Goal: Transaction & Acquisition: Purchase product/service

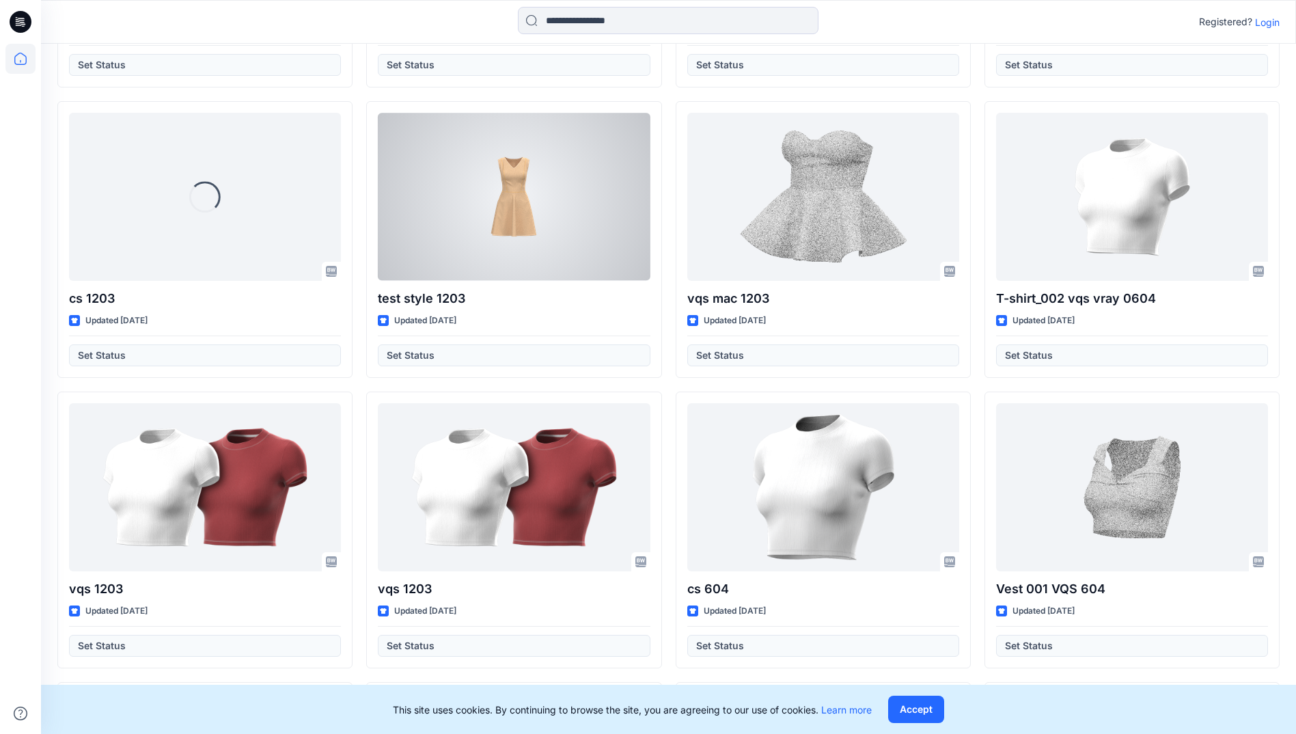
scroll to position [8417, 0]
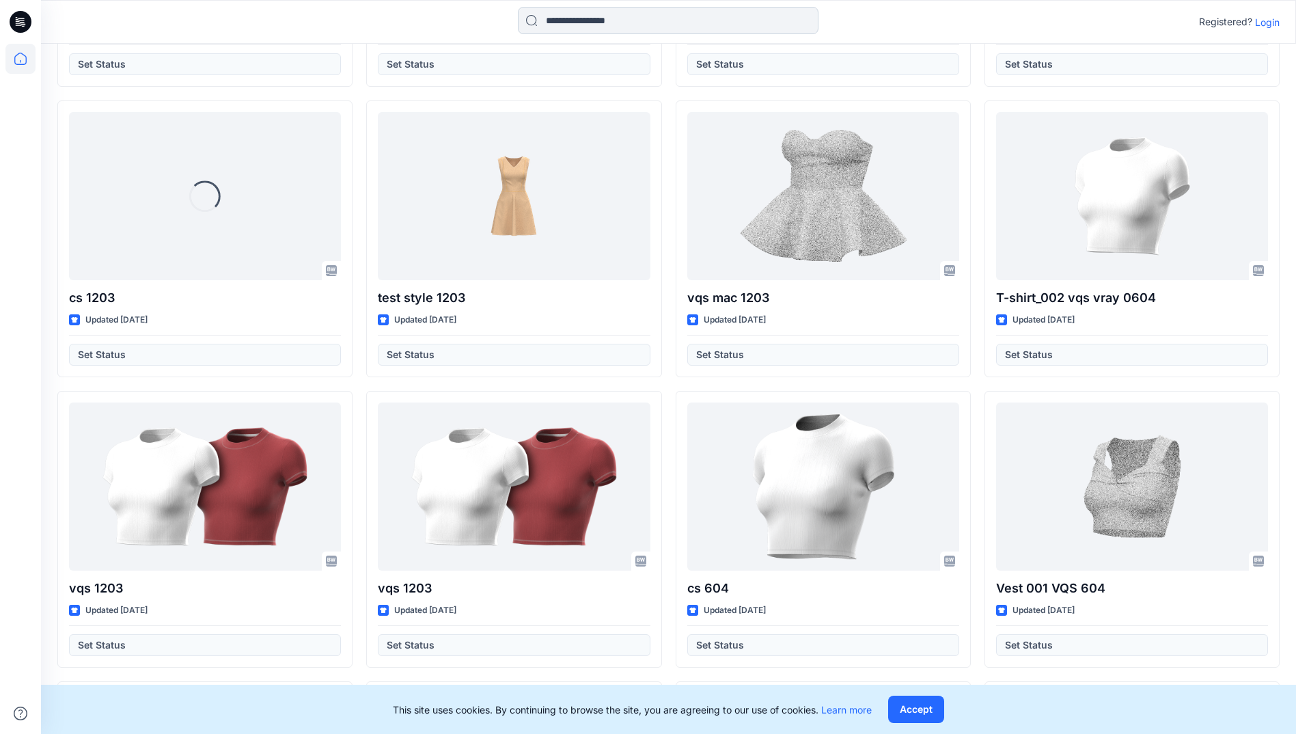
click at [650, 23] on input at bounding box center [668, 20] width 301 height 27
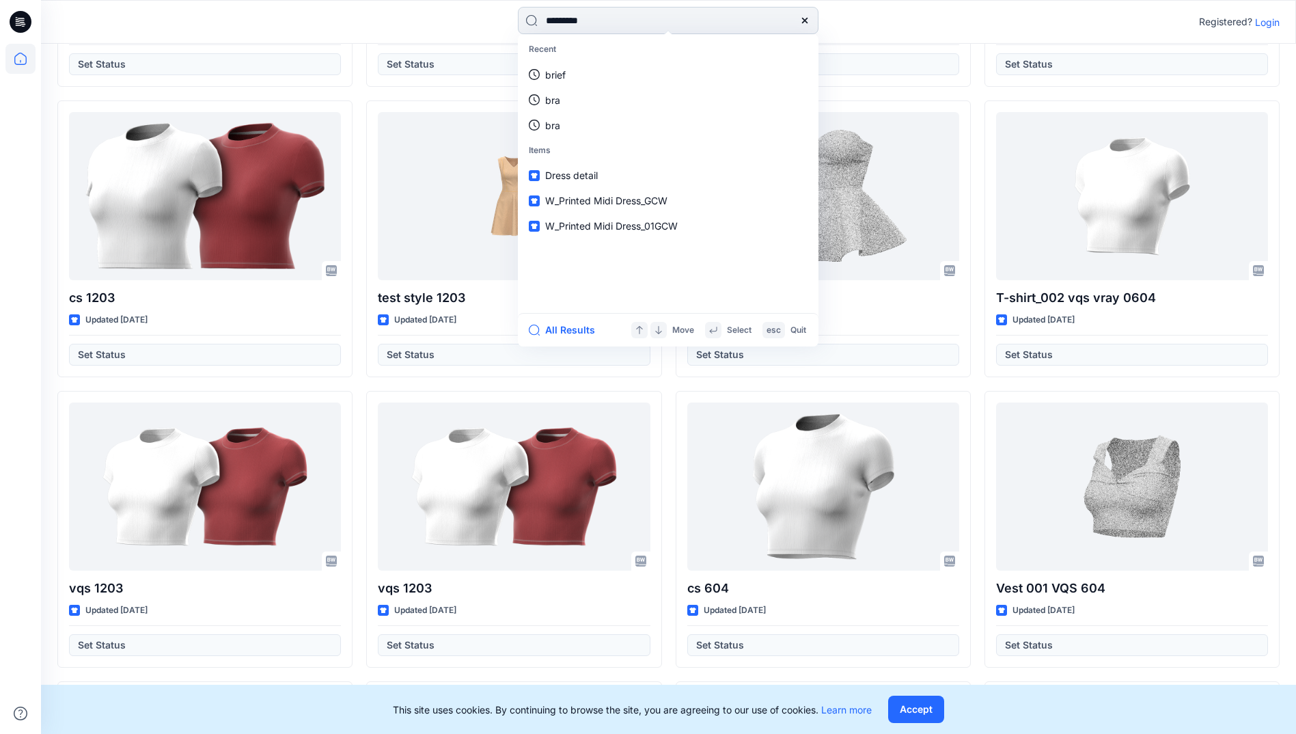
type input "**********"
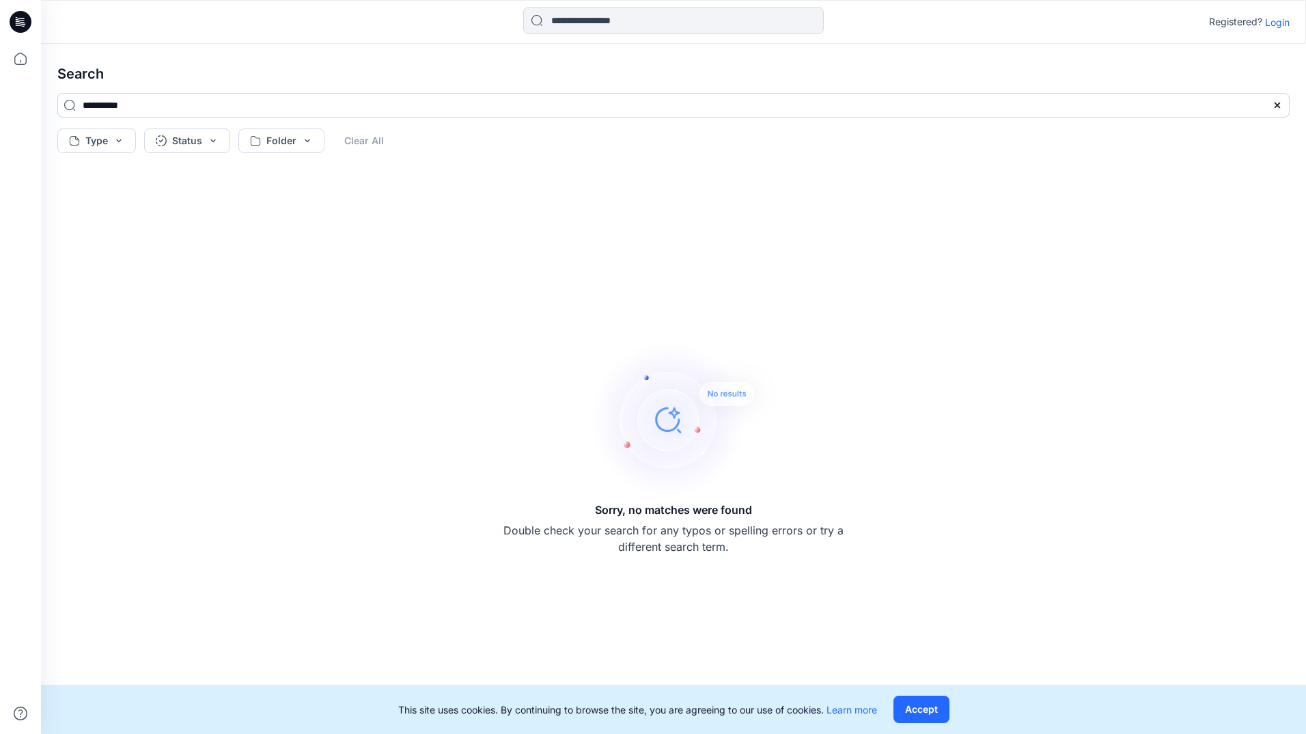
click at [174, 115] on input "**********" at bounding box center [673, 105] width 1233 height 25
type input "*"
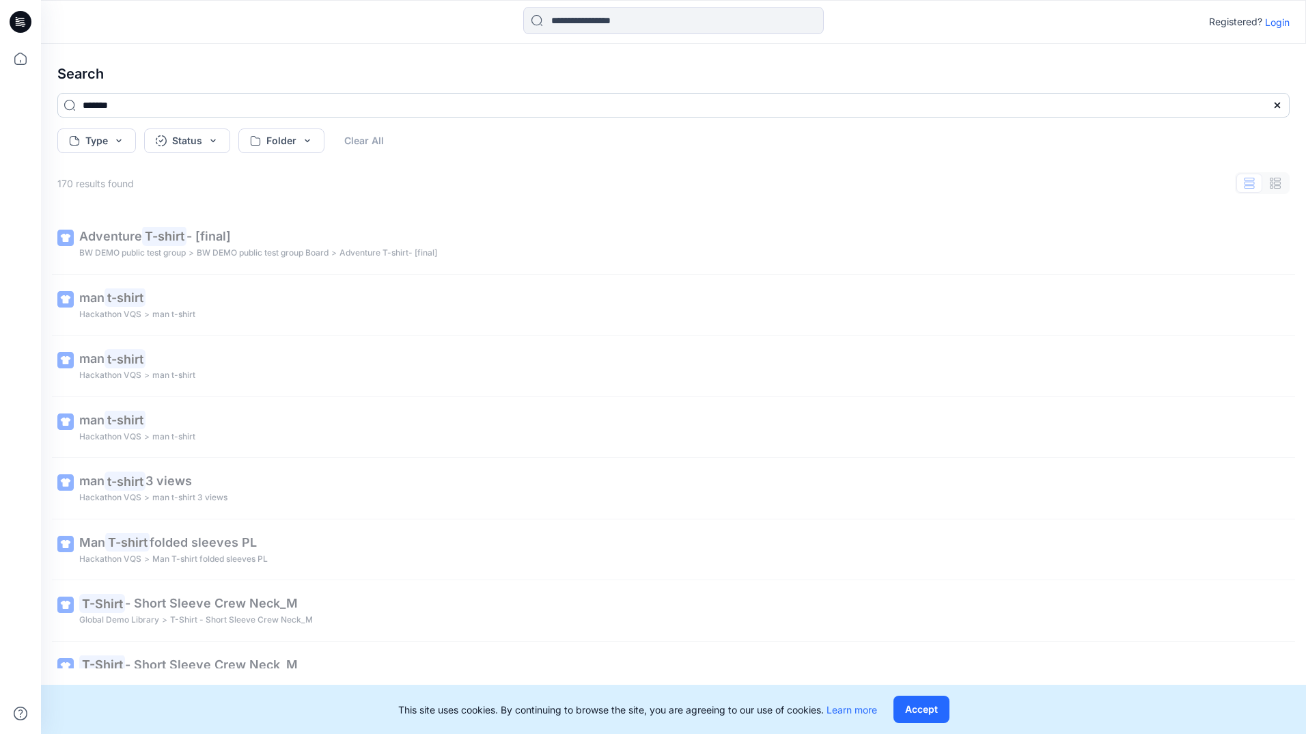
type input "*******"
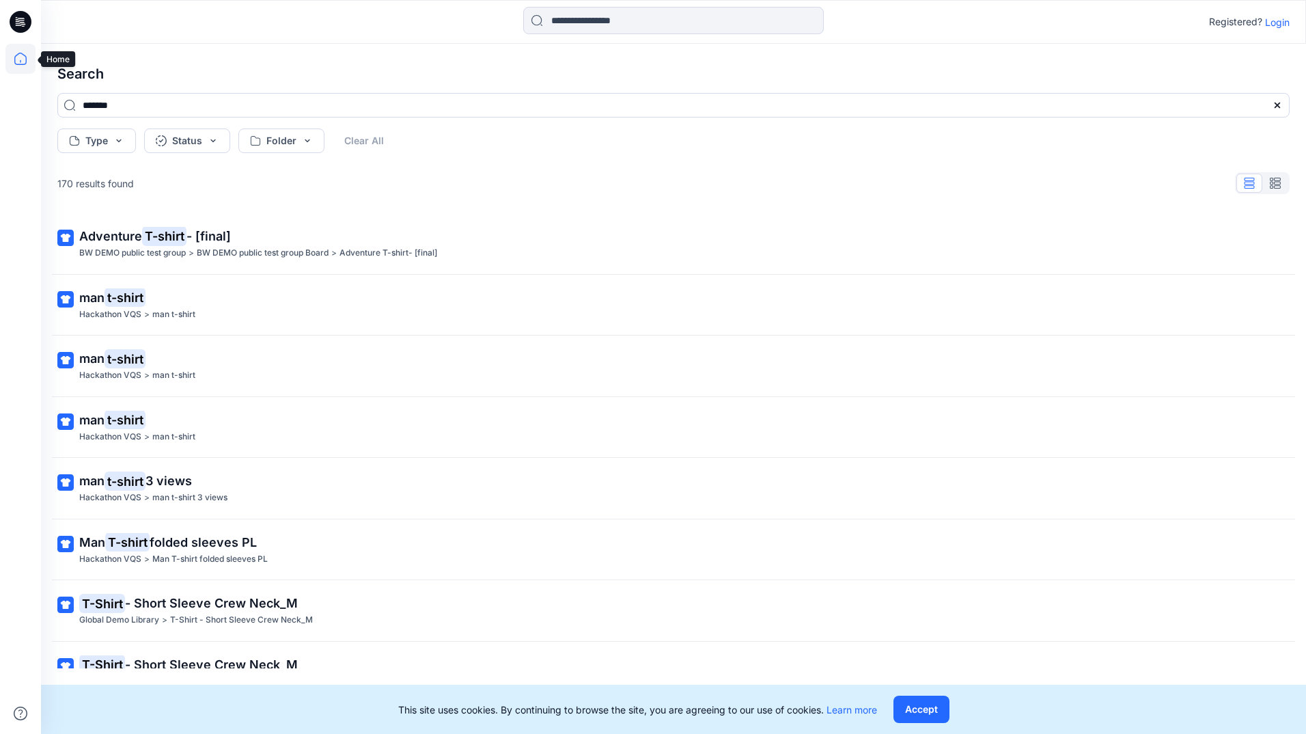
click at [20, 70] on icon at bounding box center [20, 59] width 30 height 30
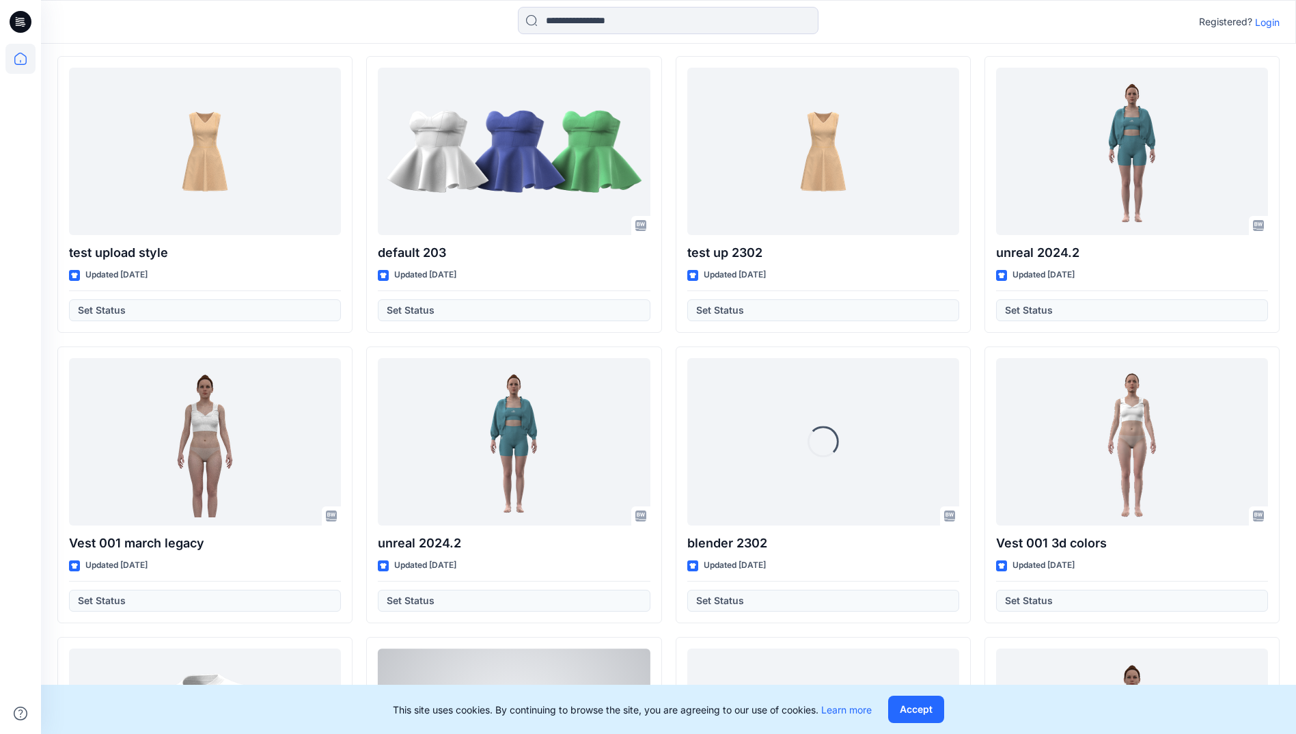
scroll to position [13958, 0]
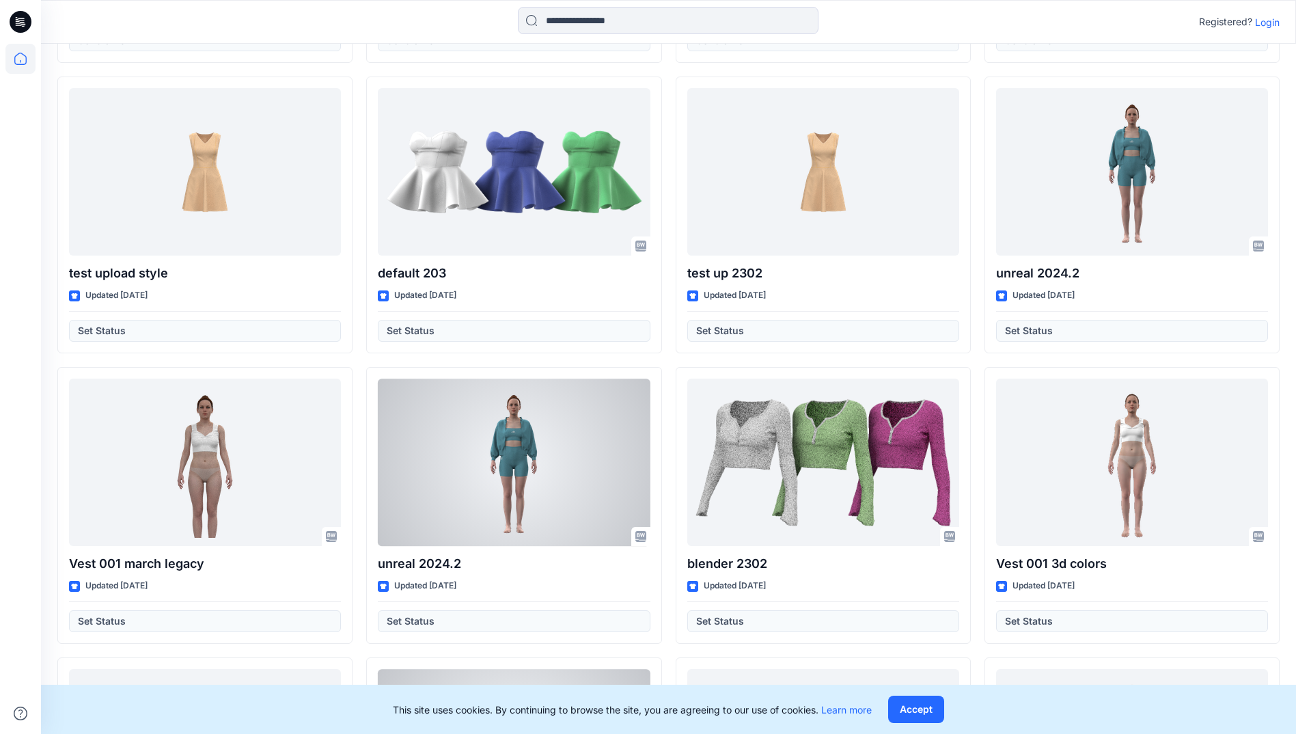
click at [575, 439] on div at bounding box center [514, 462] width 272 height 167
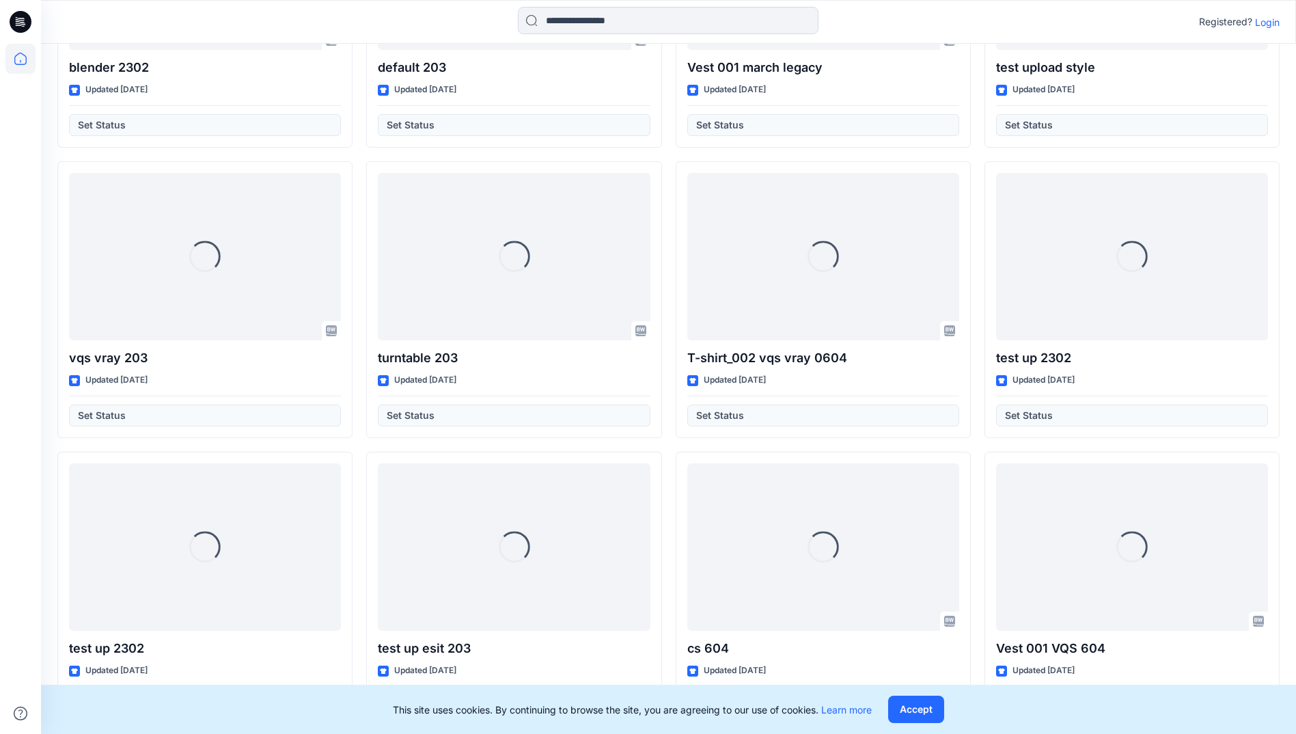
scroll to position [15385, 0]
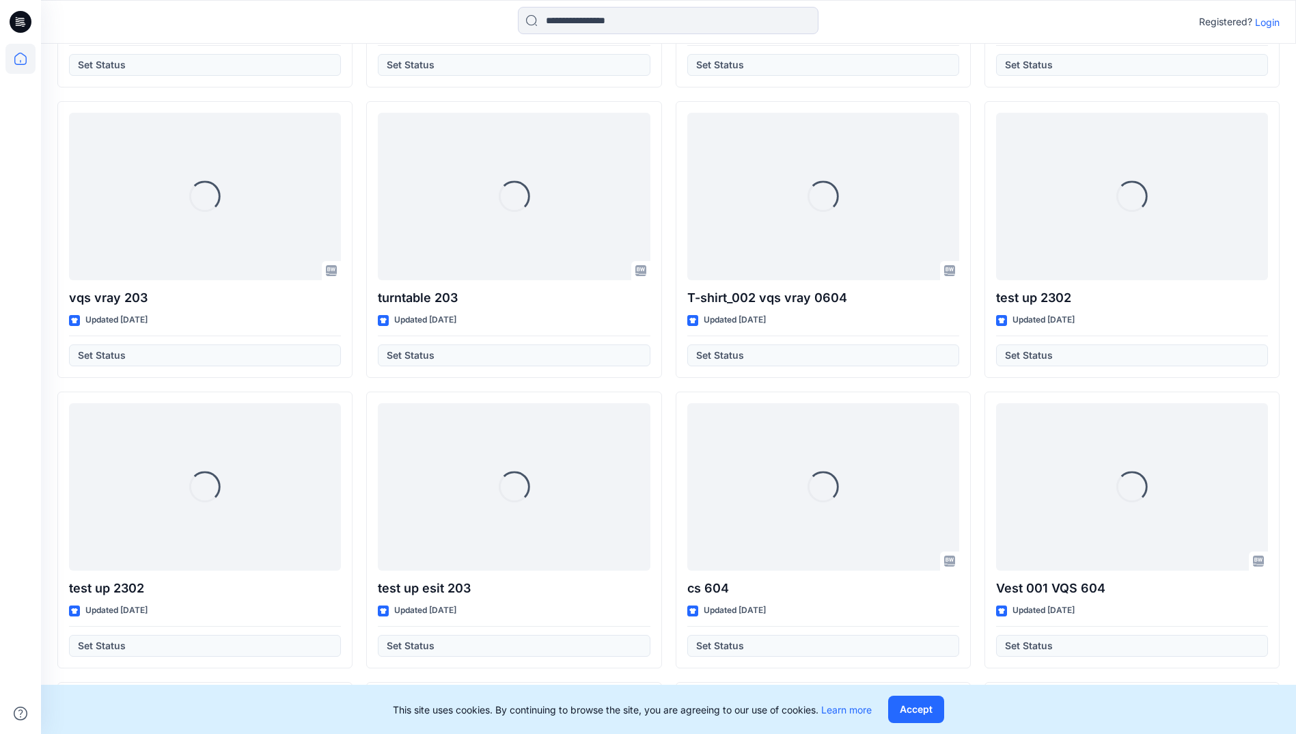
click at [1270, 30] on div "Registered? Login" at bounding box center [668, 22] width 1255 height 30
click at [1268, 25] on p "Login" at bounding box center [1267, 22] width 25 height 14
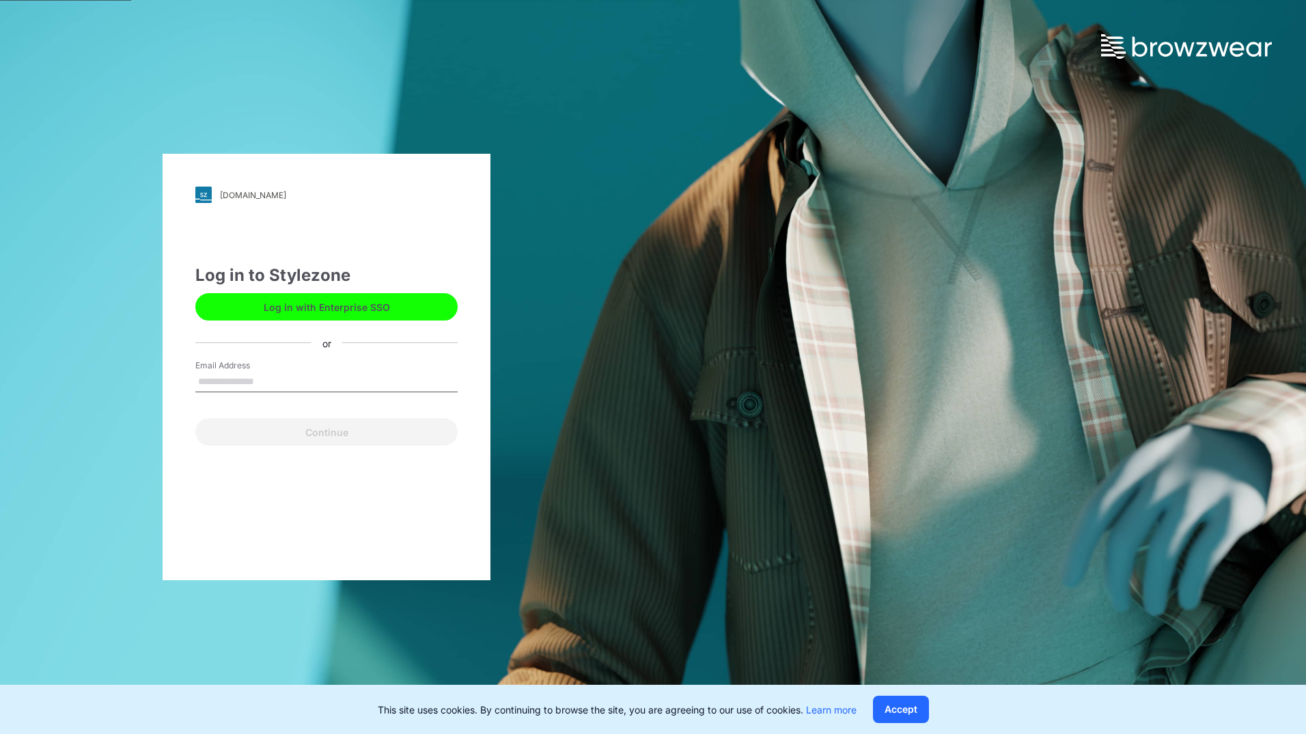
click at [266, 373] on input "Email Address" at bounding box center [326, 382] width 262 height 20
click at [293, 313] on button "Log in with Enterprise SSO" at bounding box center [326, 306] width 262 height 27
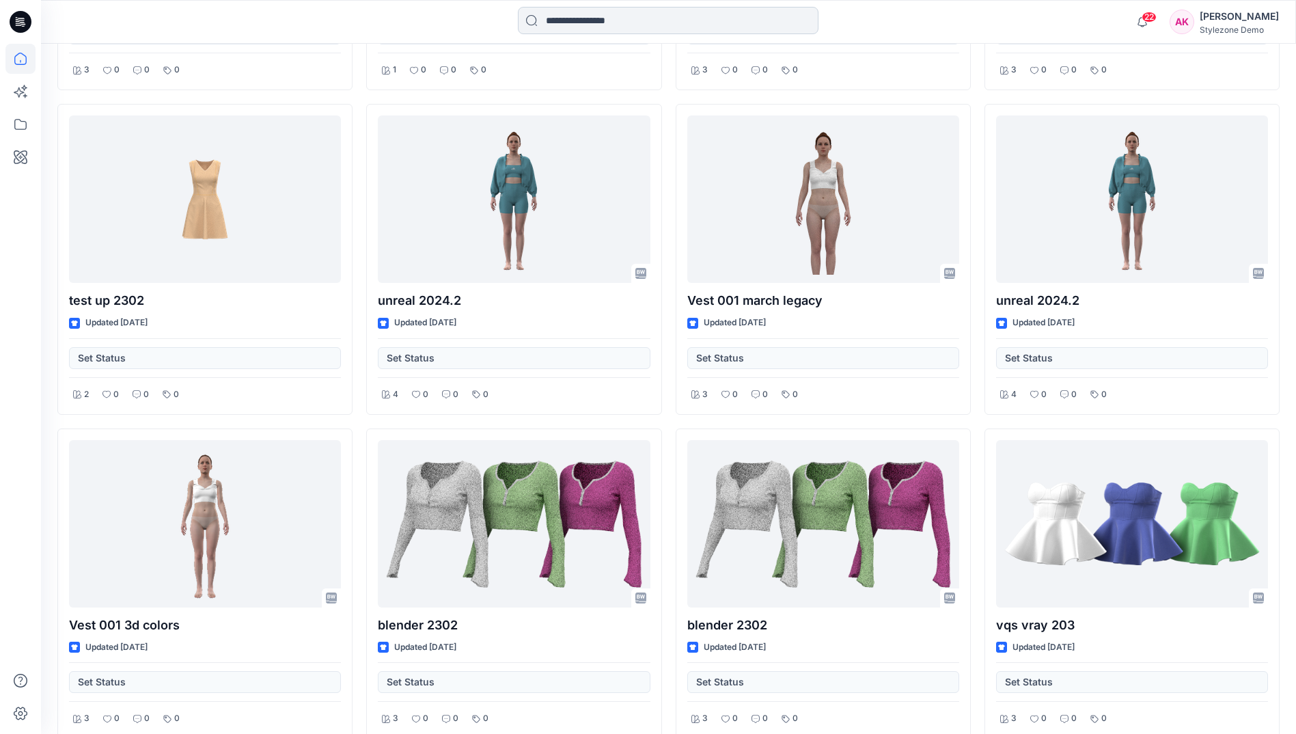
scroll to position [19137, 0]
click at [599, 14] on input at bounding box center [668, 20] width 301 height 27
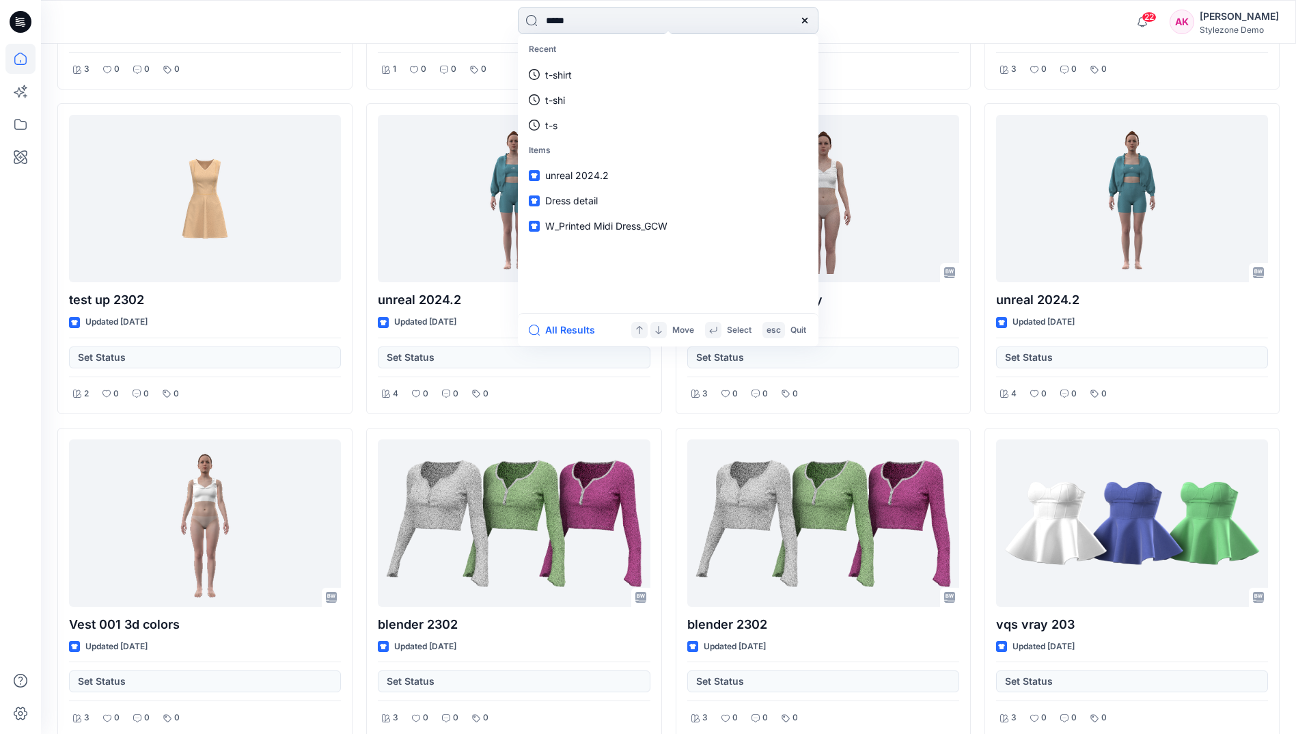
type input "******"
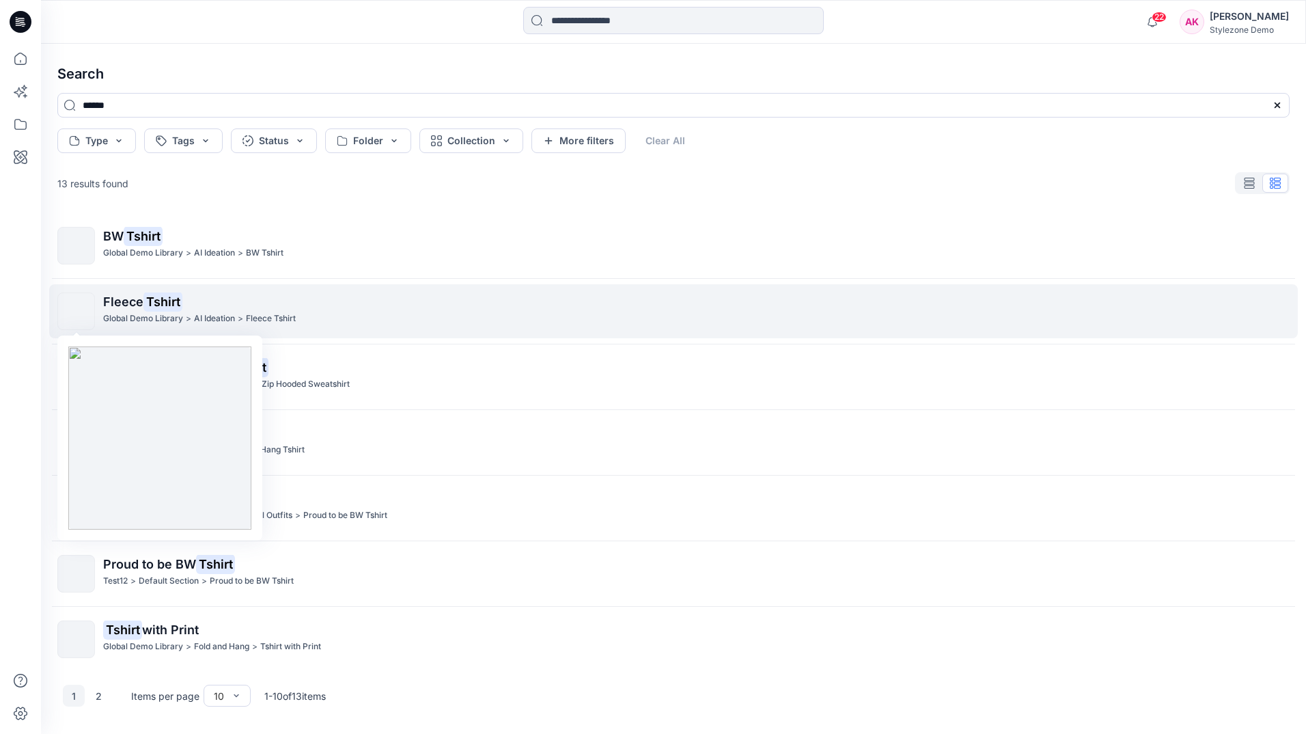
click at [77, 312] on img at bounding box center [77, 312] width 0 height 0
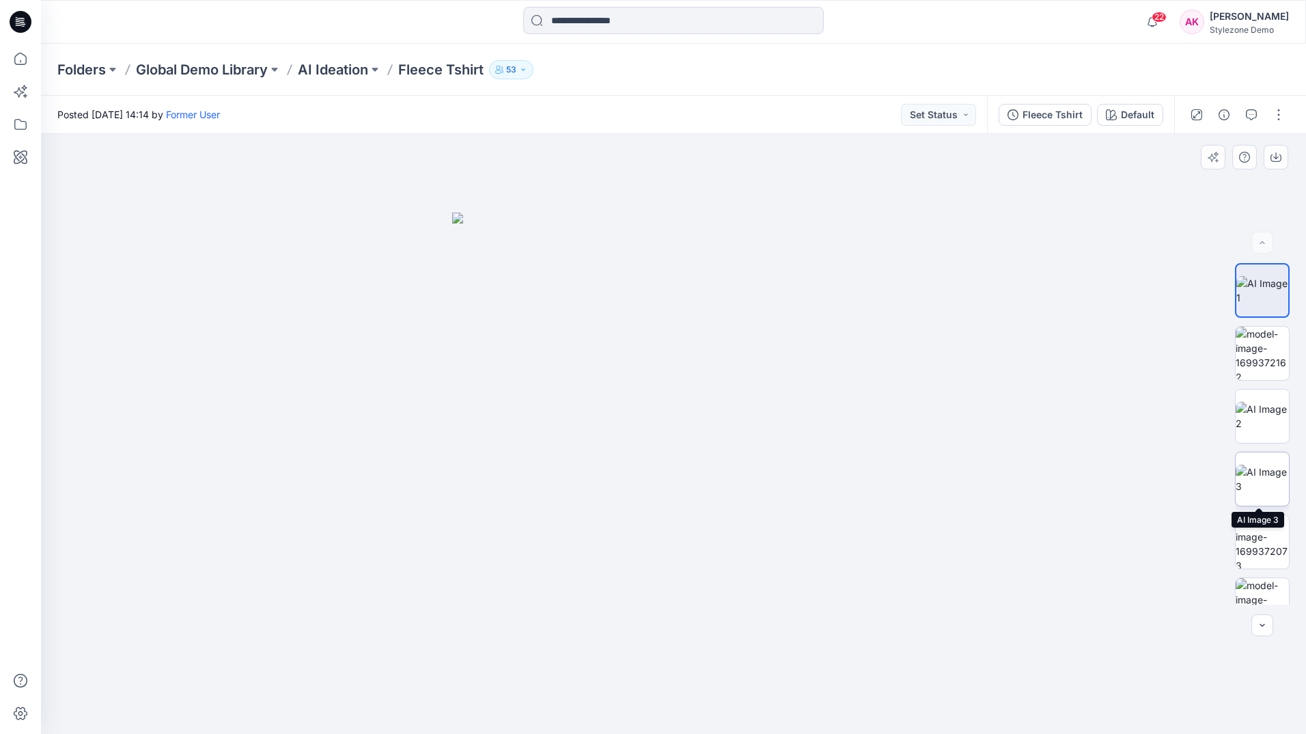
scroll to position [405, 0]
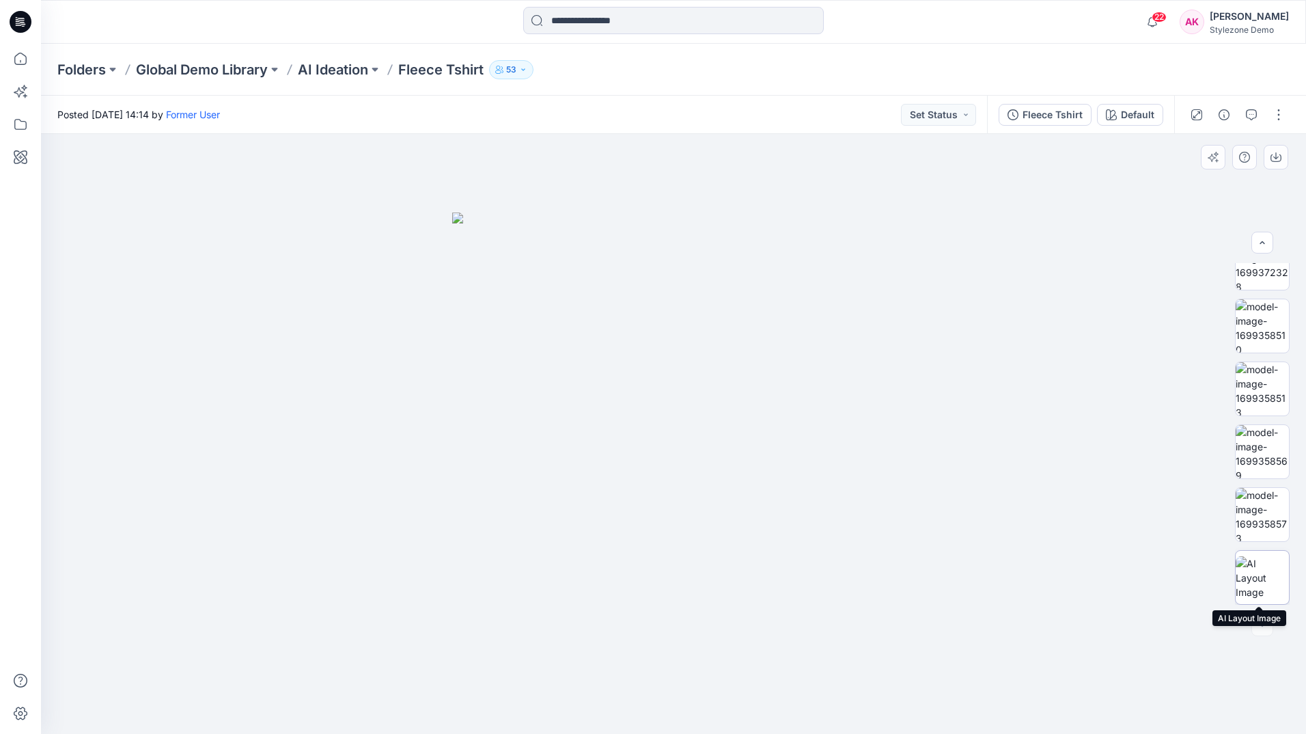
click at [1265, 566] on img at bounding box center [1262, 577] width 53 height 43
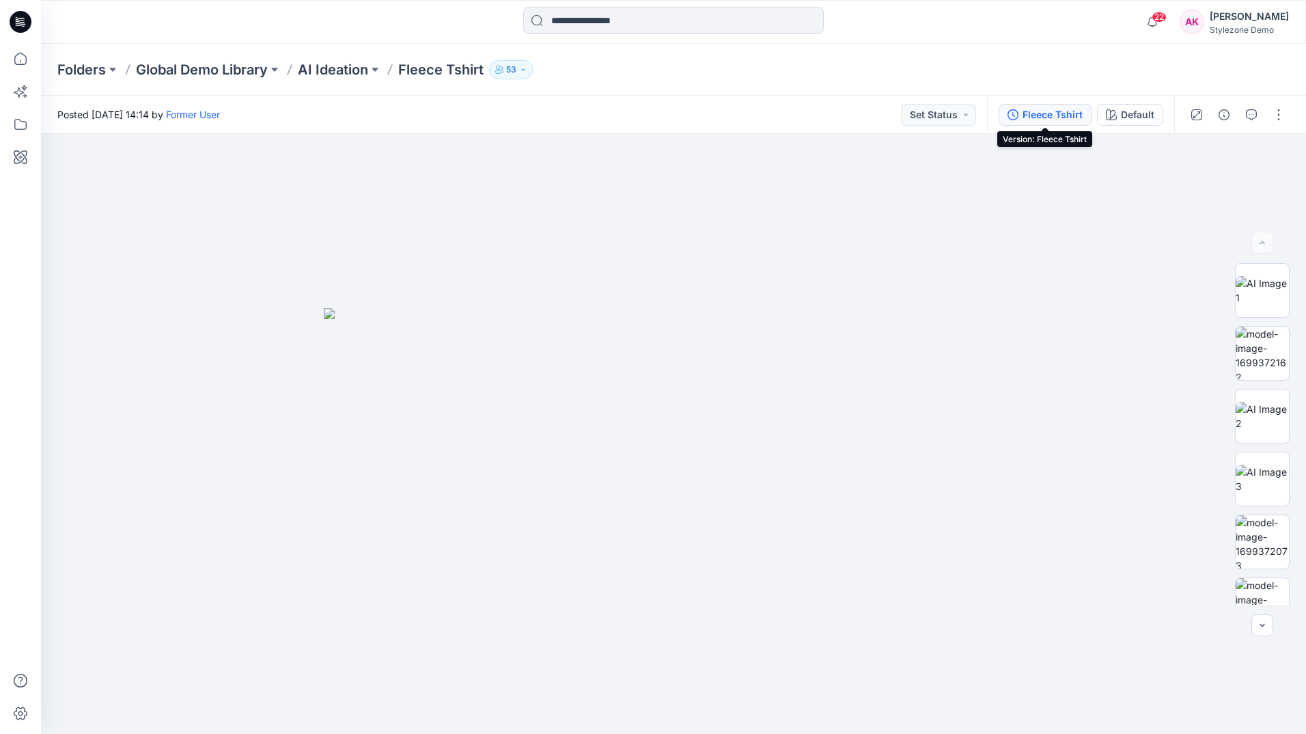
click at [1059, 114] on div "Fleece Tshirt" at bounding box center [1053, 114] width 60 height 15
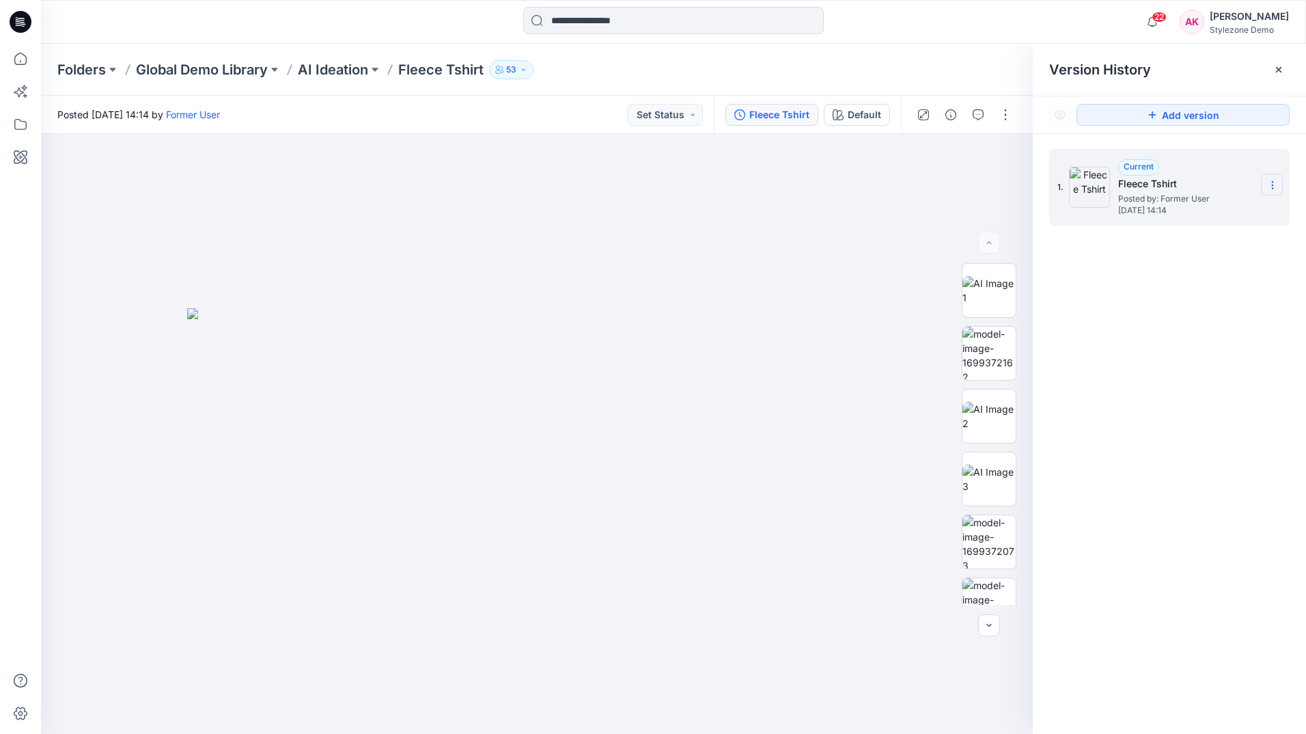
drag, startPoint x: 1274, startPoint y: 188, endPoint x: 1270, endPoint y: 176, distance: 12.6
click at [1270, 176] on section at bounding box center [1272, 185] width 22 height 22
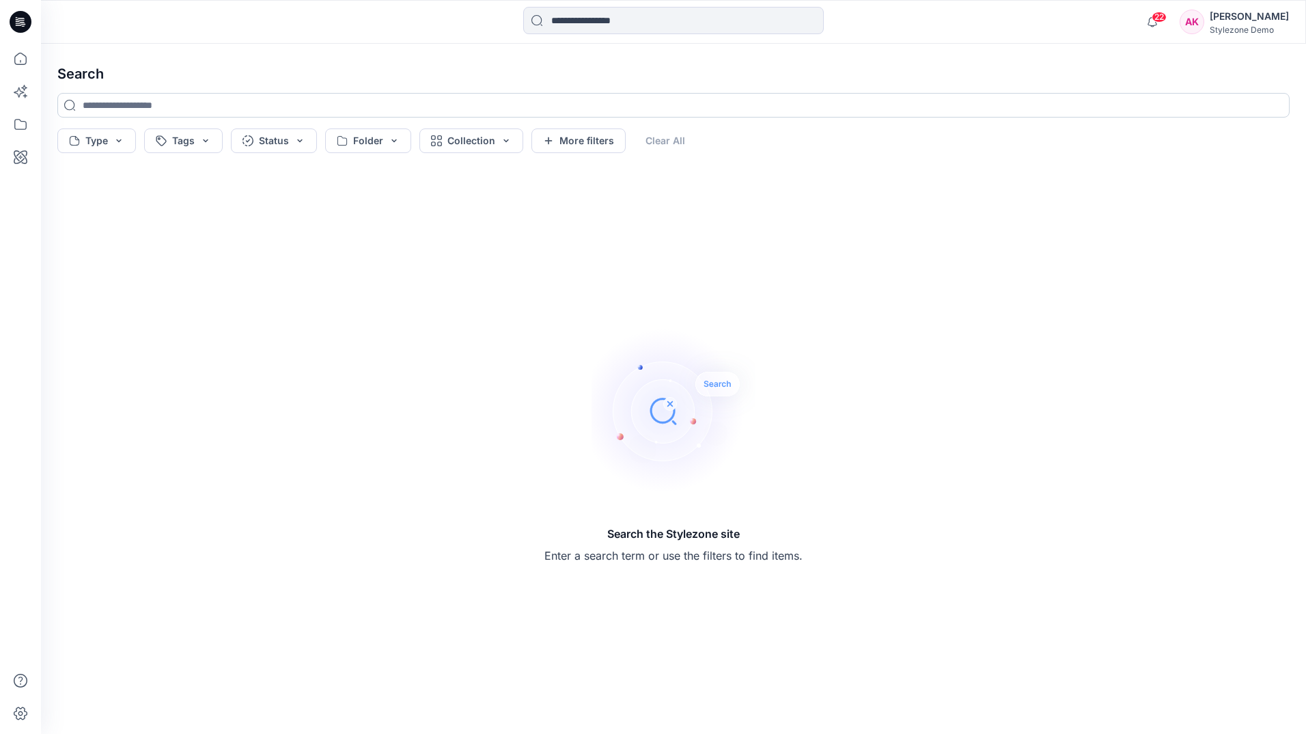
click at [155, 100] on input at bounding box center [673, 105] width 1233 height 25
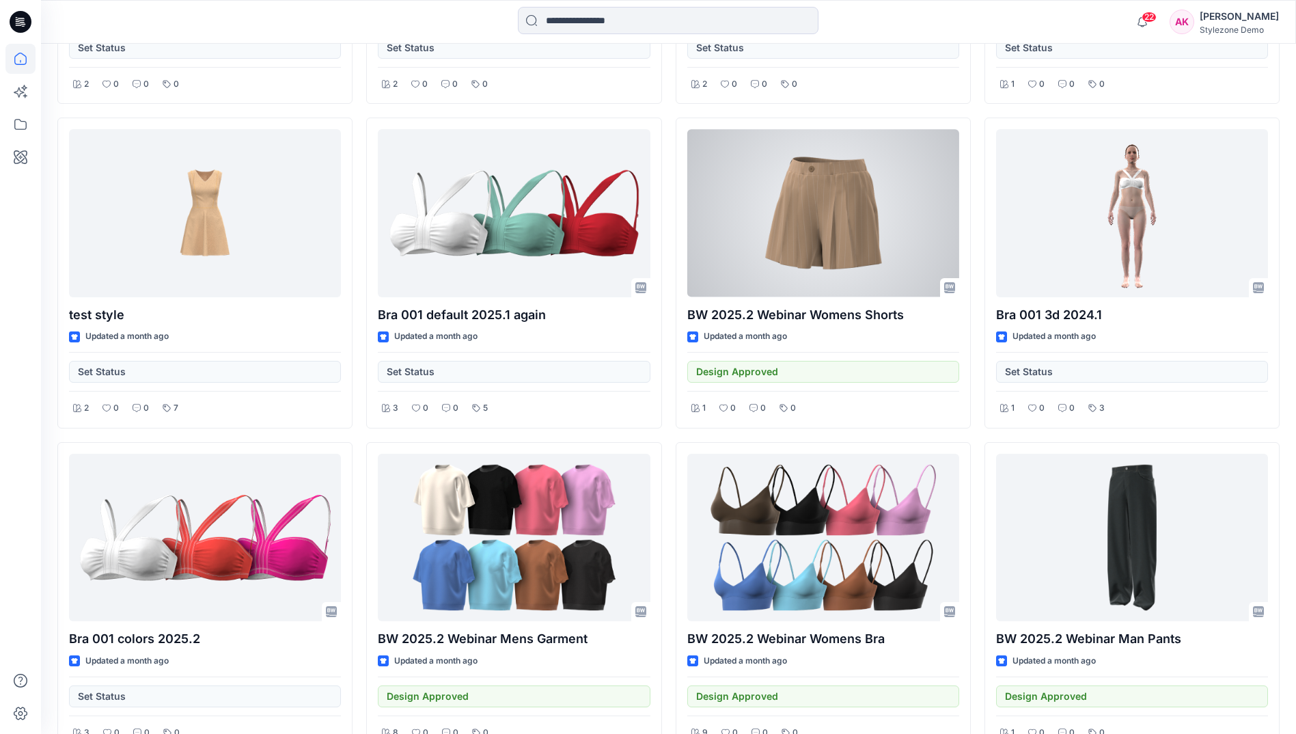
scroll to position [2605, 0]
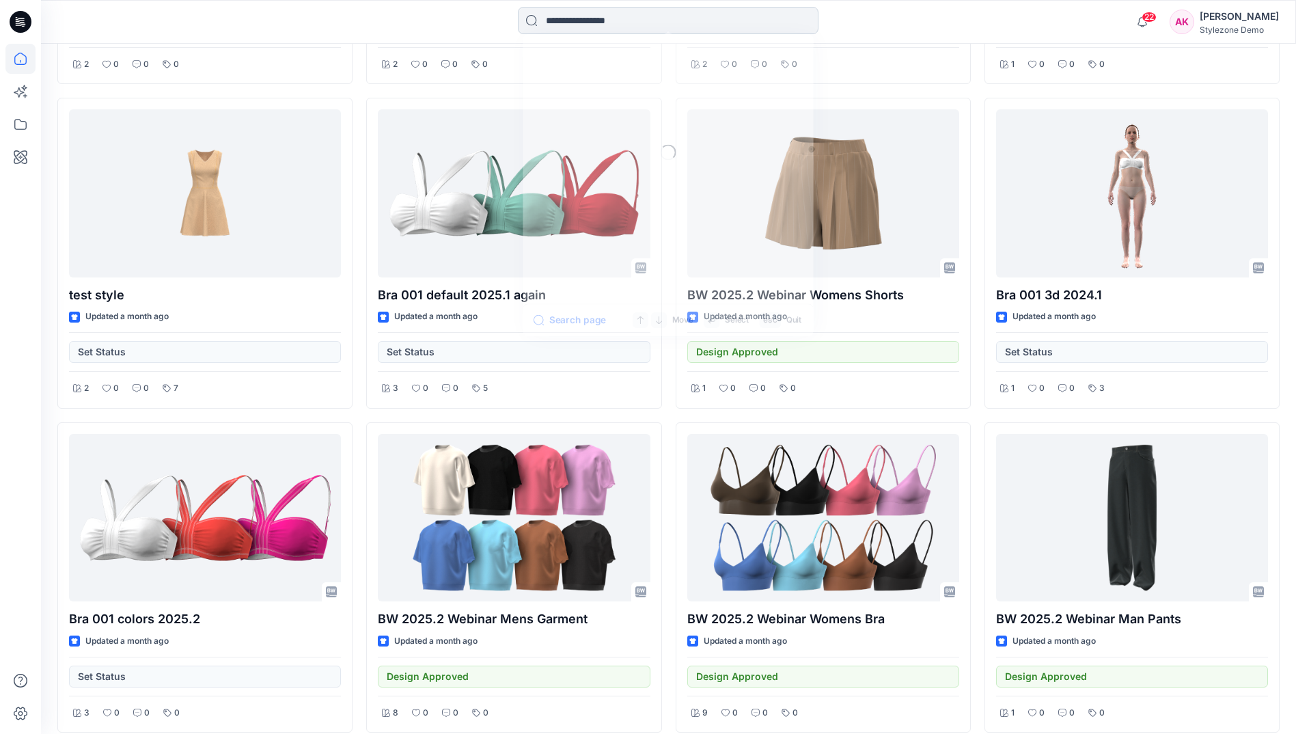
click at [627, 25] on input at bounding box center [668, 20] width 301 height 27
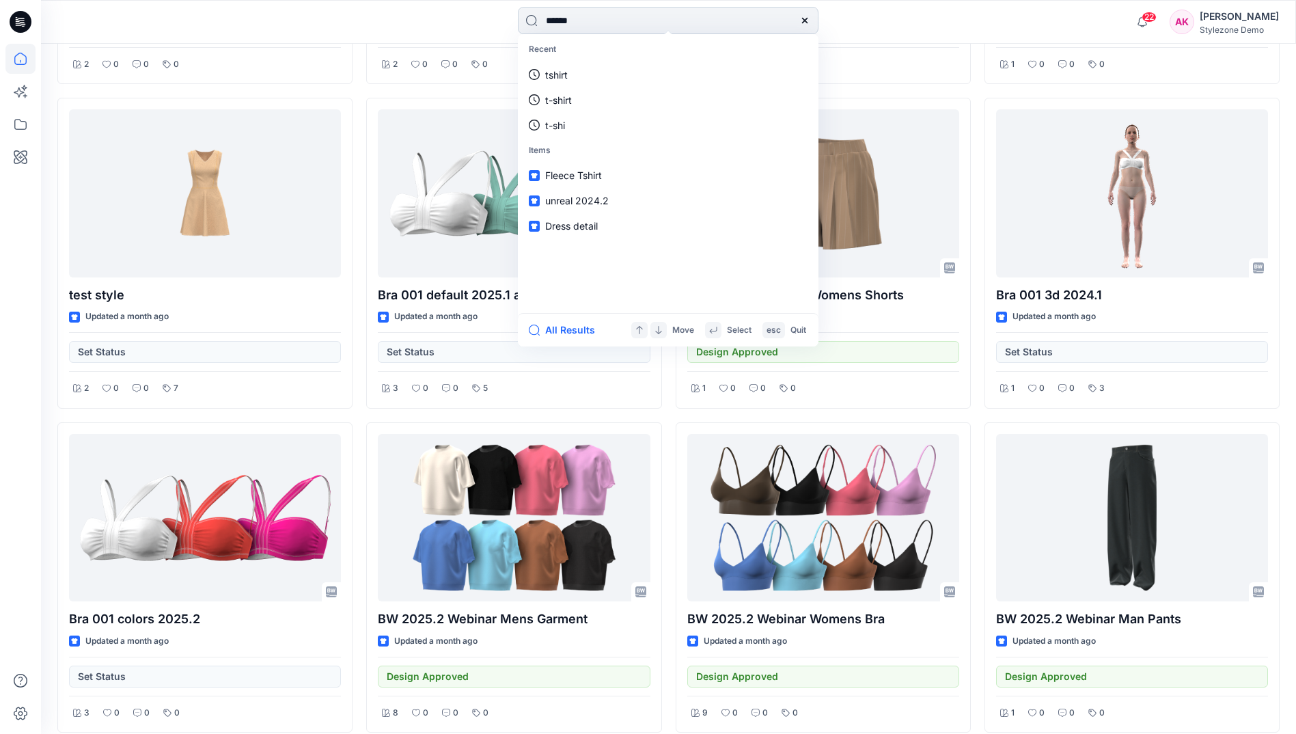
type input "*******"
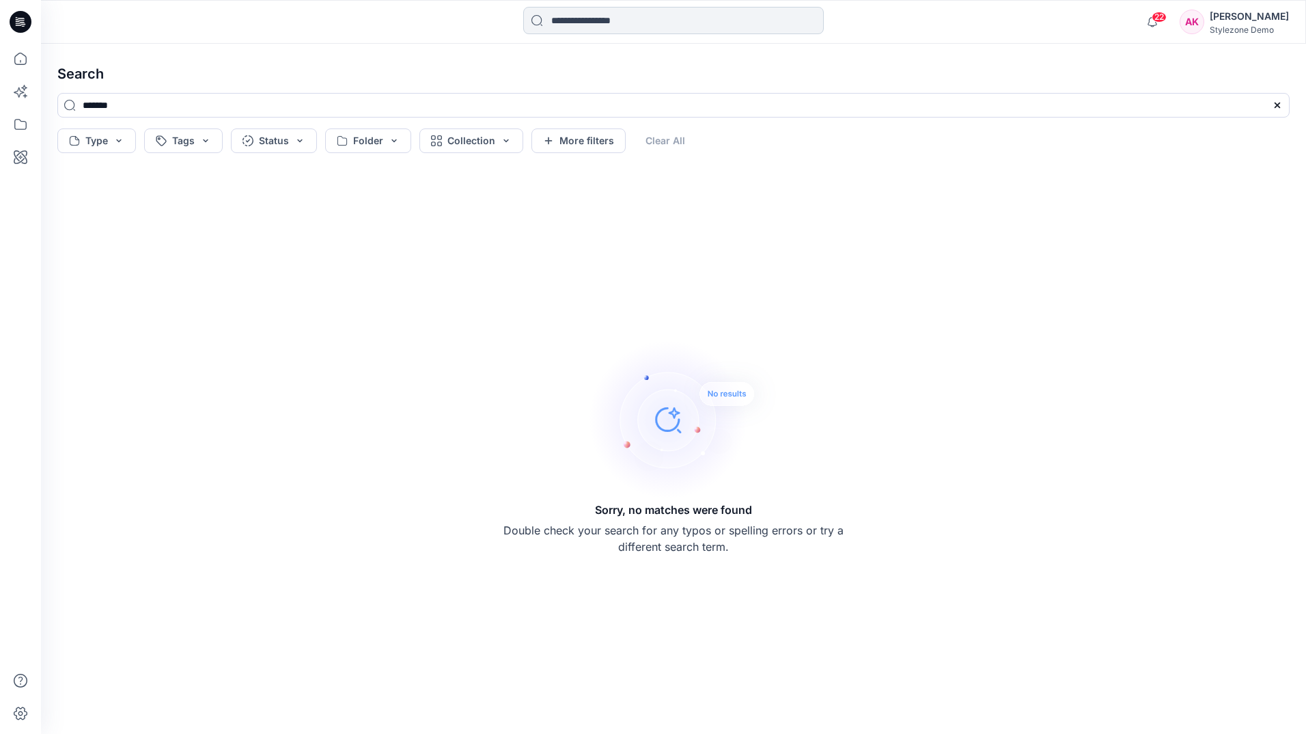
click at [583, 14] on input at bounding box center [673, 20] width 301 height 27
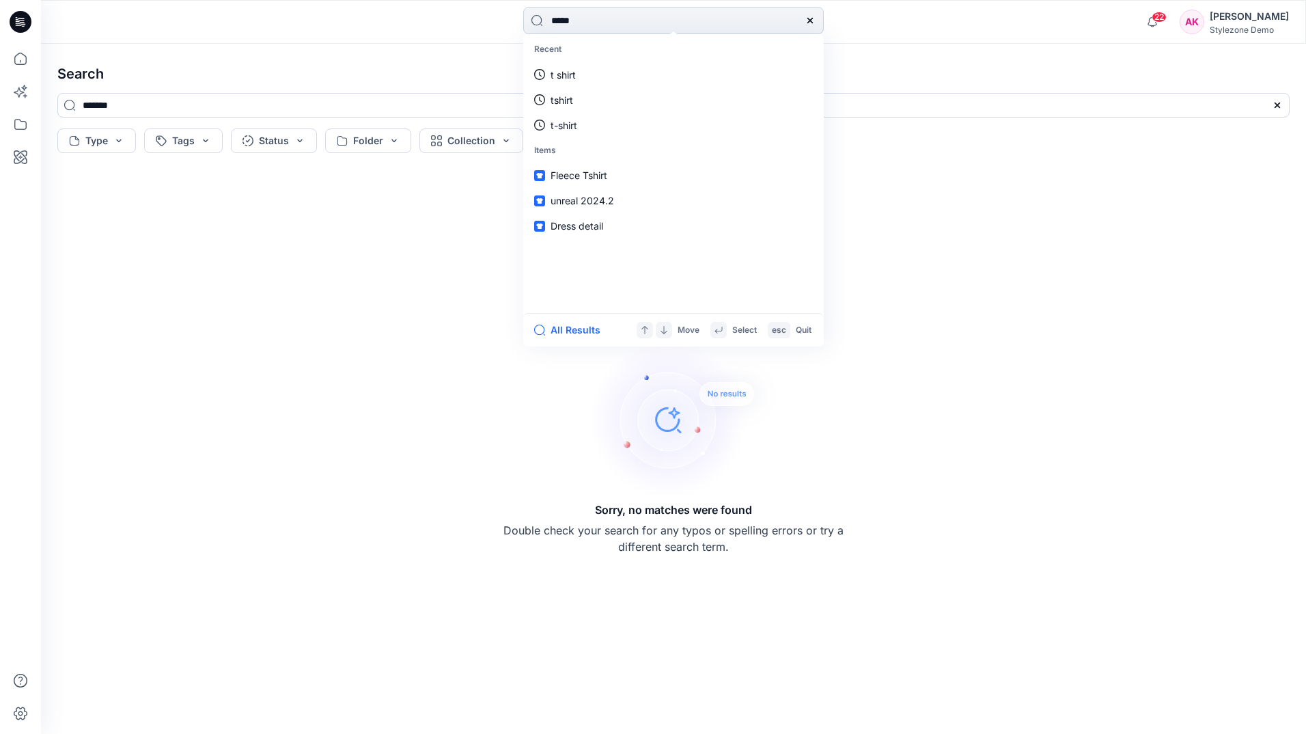
type input "******"
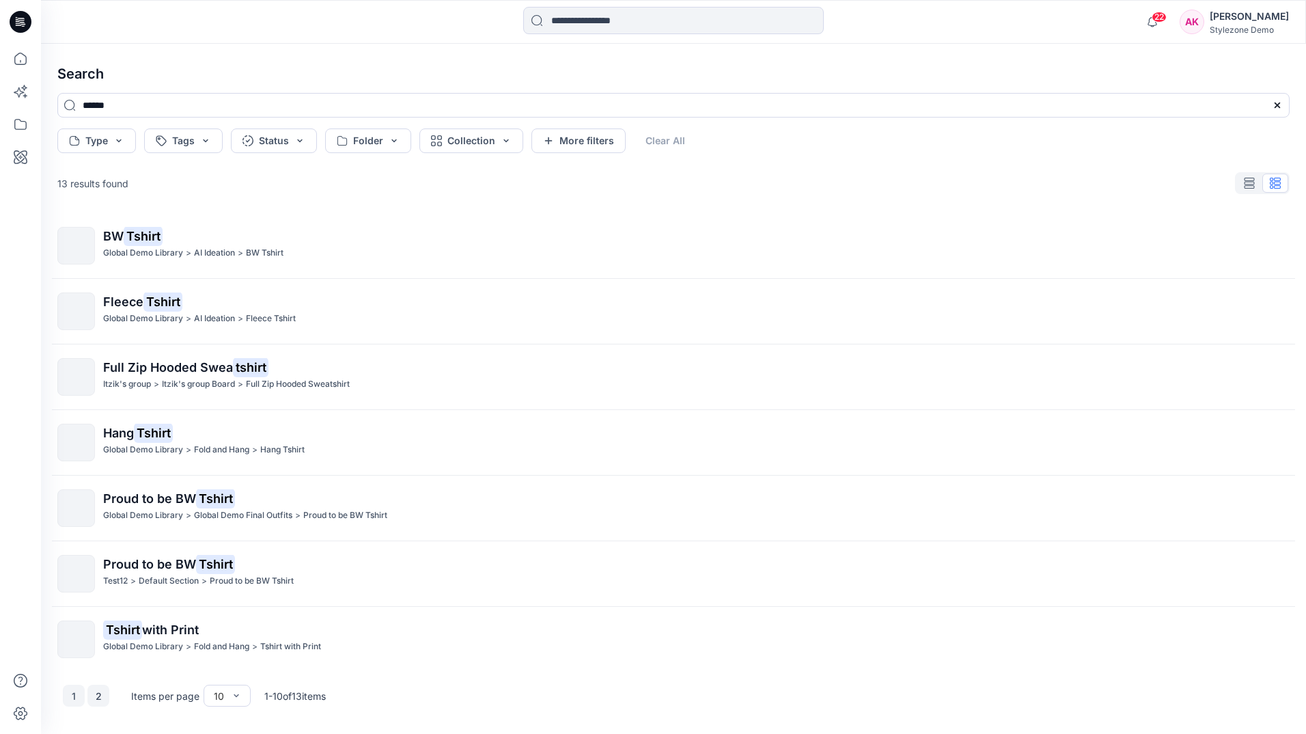
click at [105, 702] on button "2" at bounding box center [98, 696] width 22 height 22
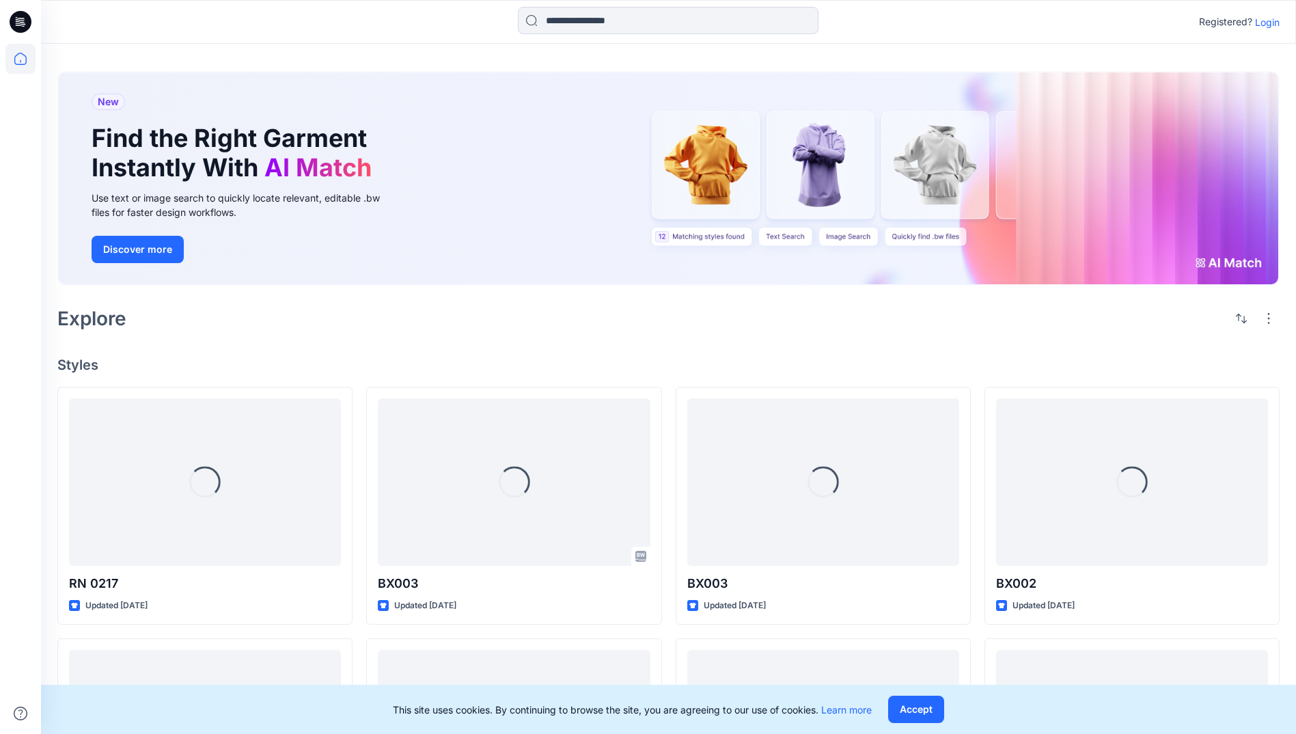
click at [1272, 21] on p "Login" at bounding box center [1267, 22] width 25 height 14
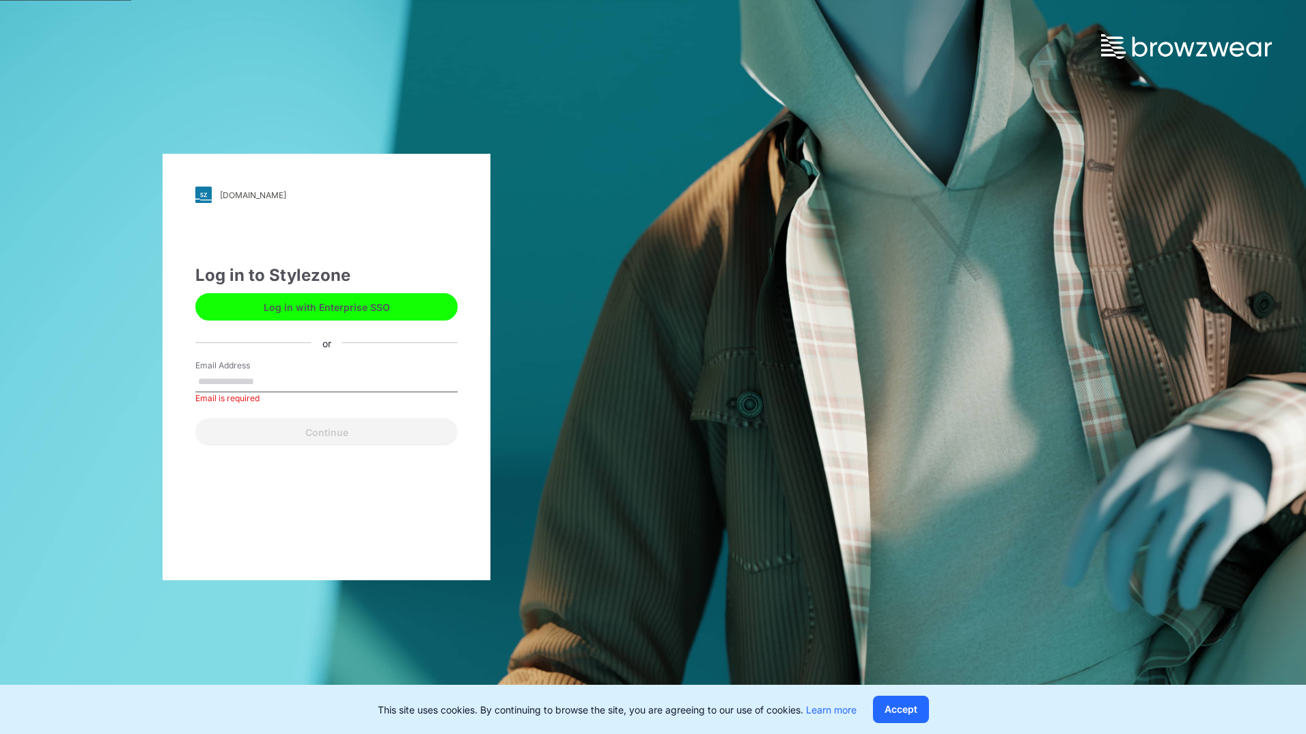
click at [400, 292] on div "Log in with Enterprise SSO" at bounding box center [326, 304] width 262 height 33
click at [376, 312] on button "Log in with Enterprise SSO" at bounding box center [326, 306] width 262 height 27
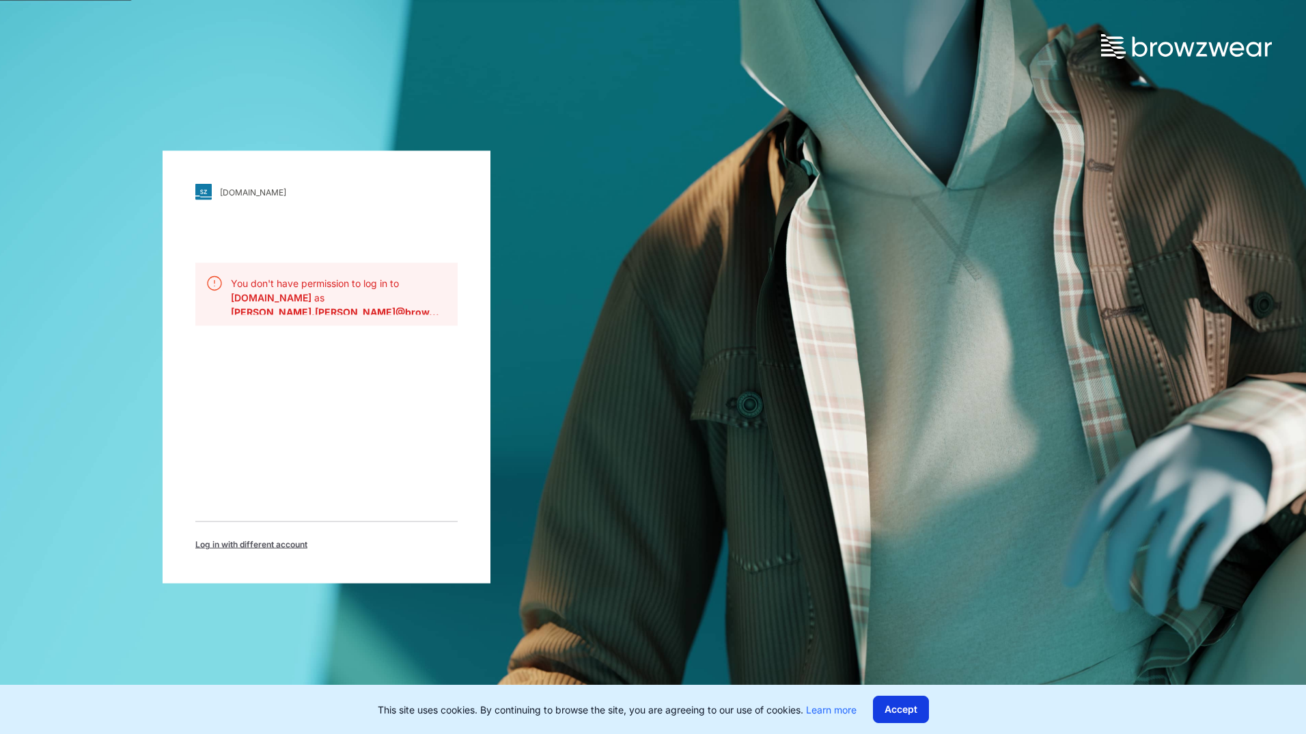
click at [914, 715] on button "Accept" at bounding box center [901, 709] width 56 height 27
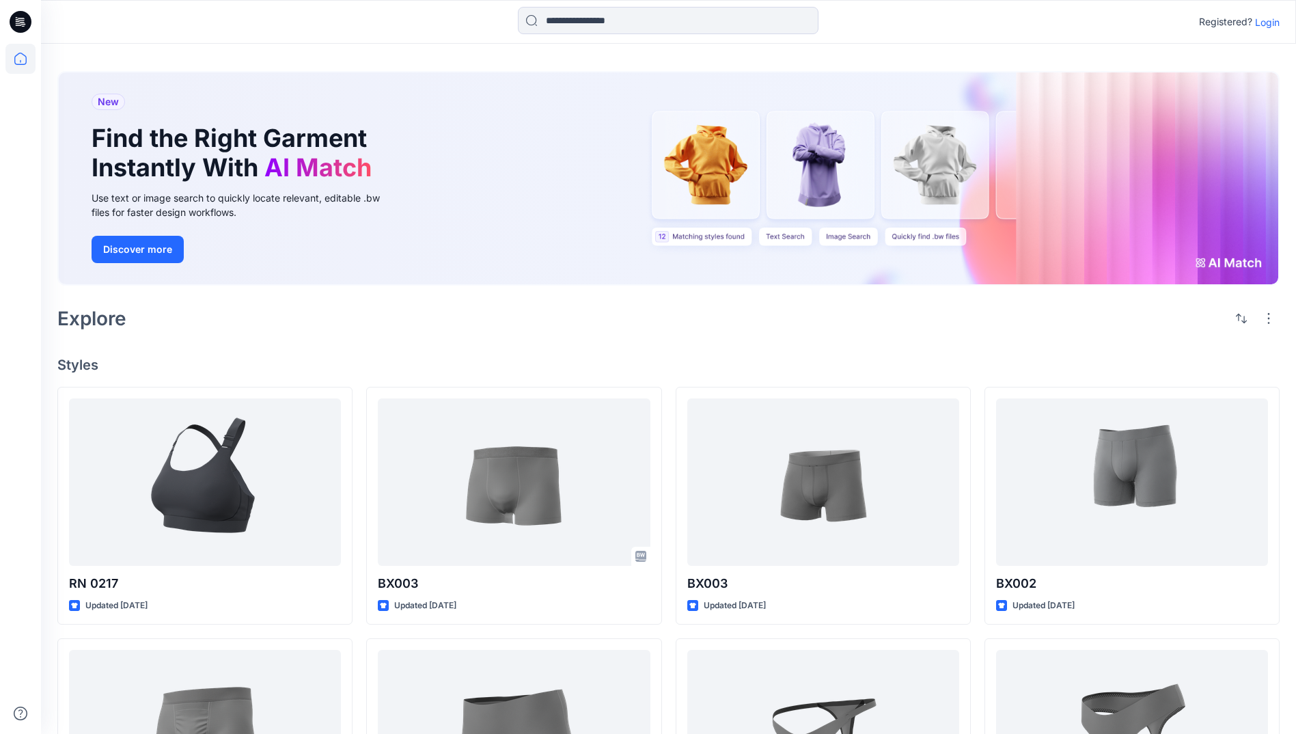
click at [1267, 18] on p "Login" at bounding box center [1267, 22] width 25 height 14
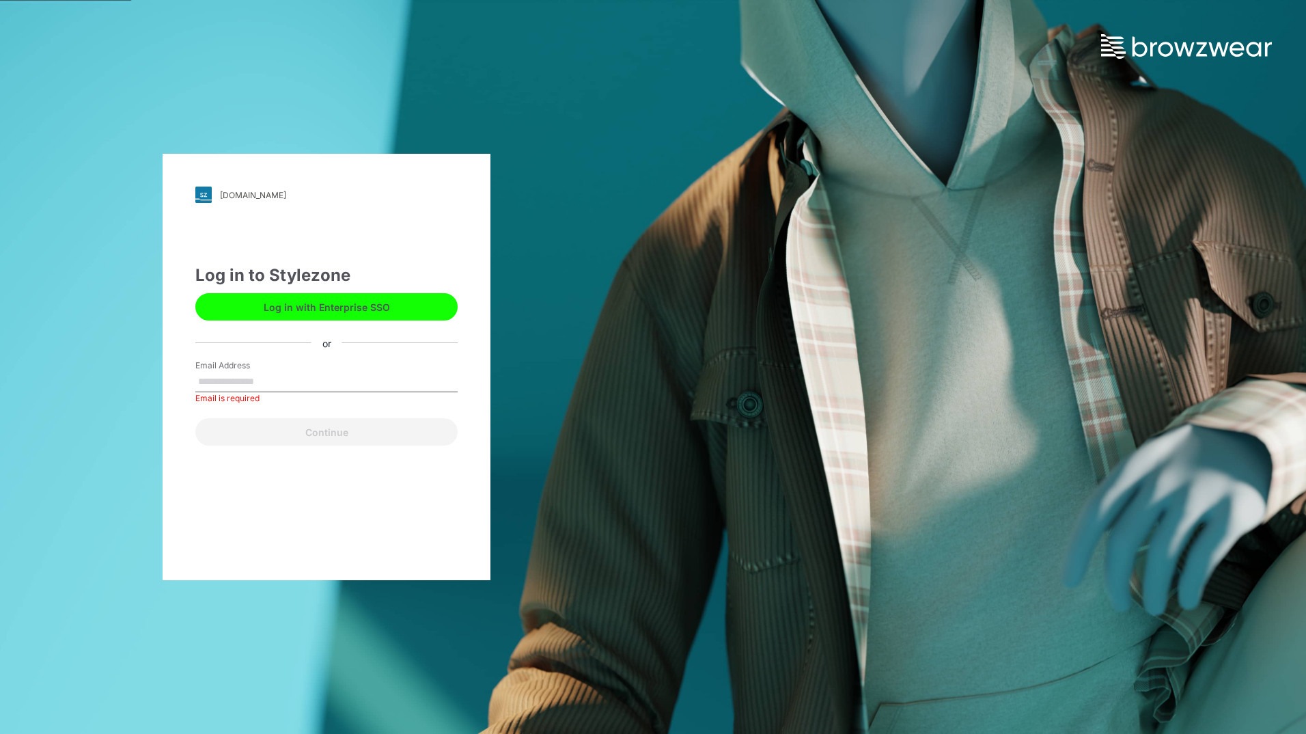
click at [380, 307] on button "Log in with Enterprise SSO" at bounding box center [326, 306] width 262 height 27
